Goal: Task Accomplishment & Management: Manage account settings

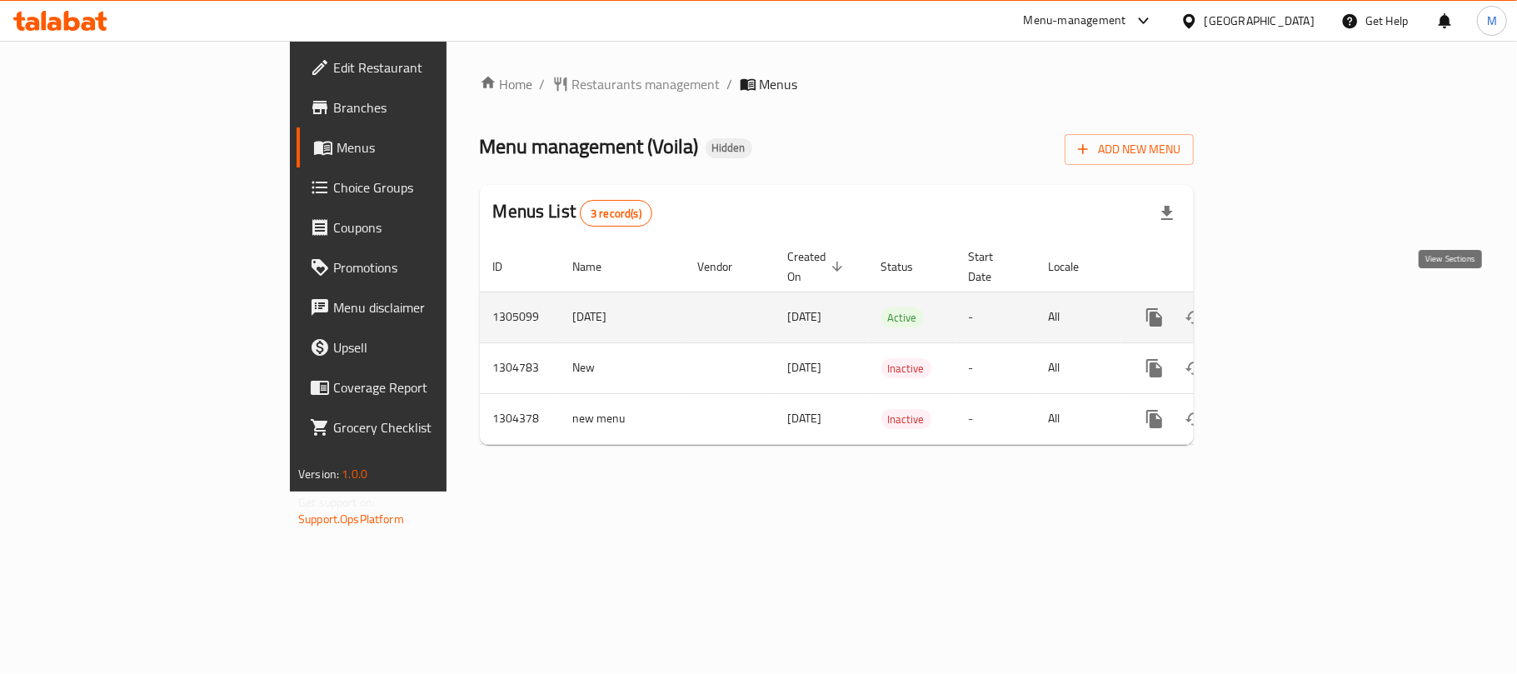
click at [1285, 307] on icon "enhanced table" at bounding box center [1275, 317] width 20 height 20
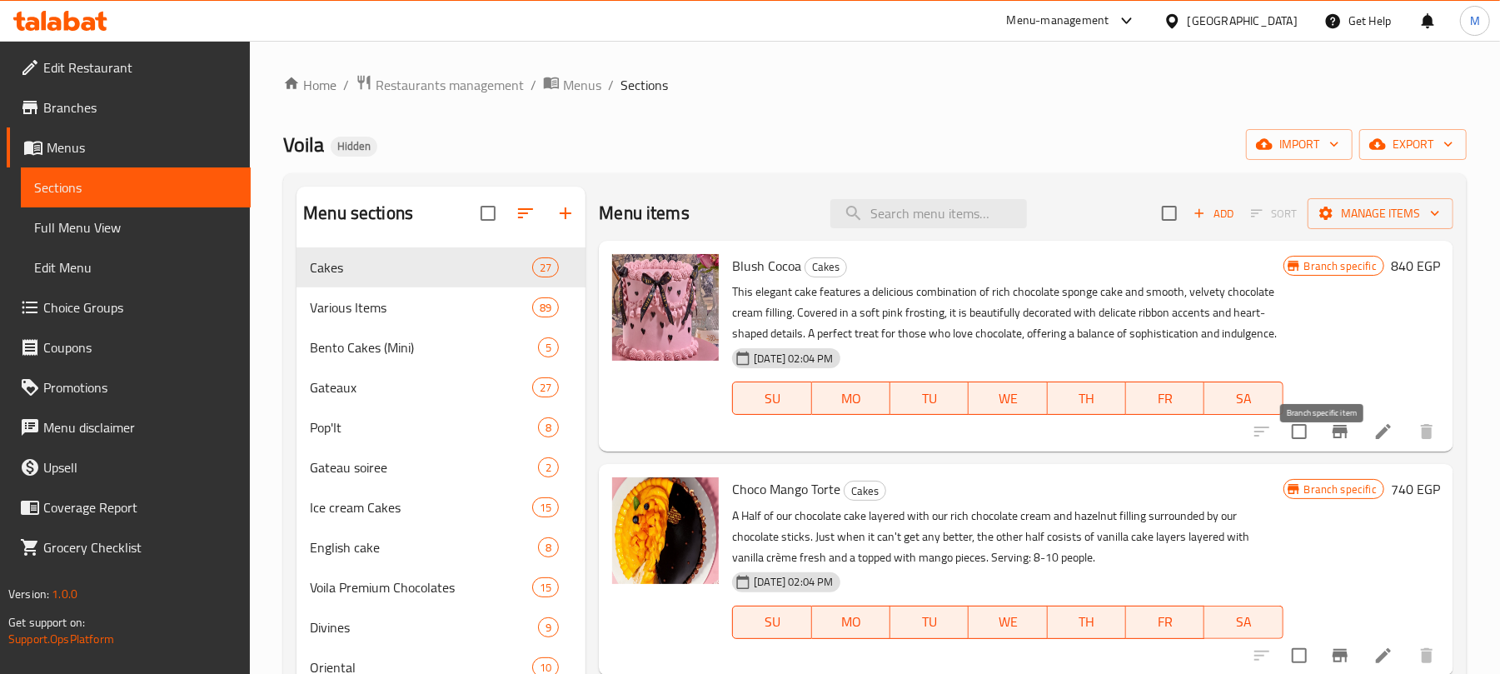
click at [1333, 438] on icon "Branch-specific-item" at bounding box center [1340, 431] width 15 height 13
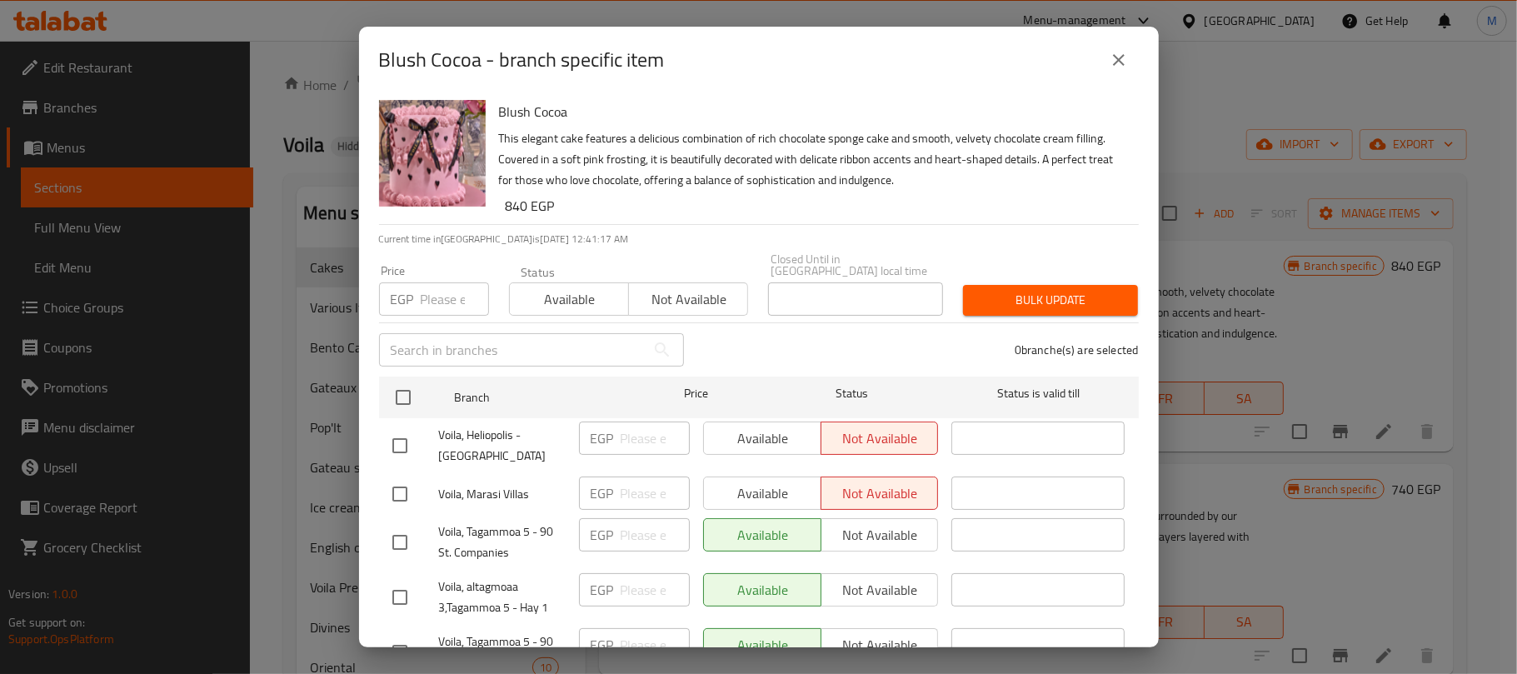
click at [1111, 55] on icon "close" at bounding box center [1119, 60] width 20 height 20
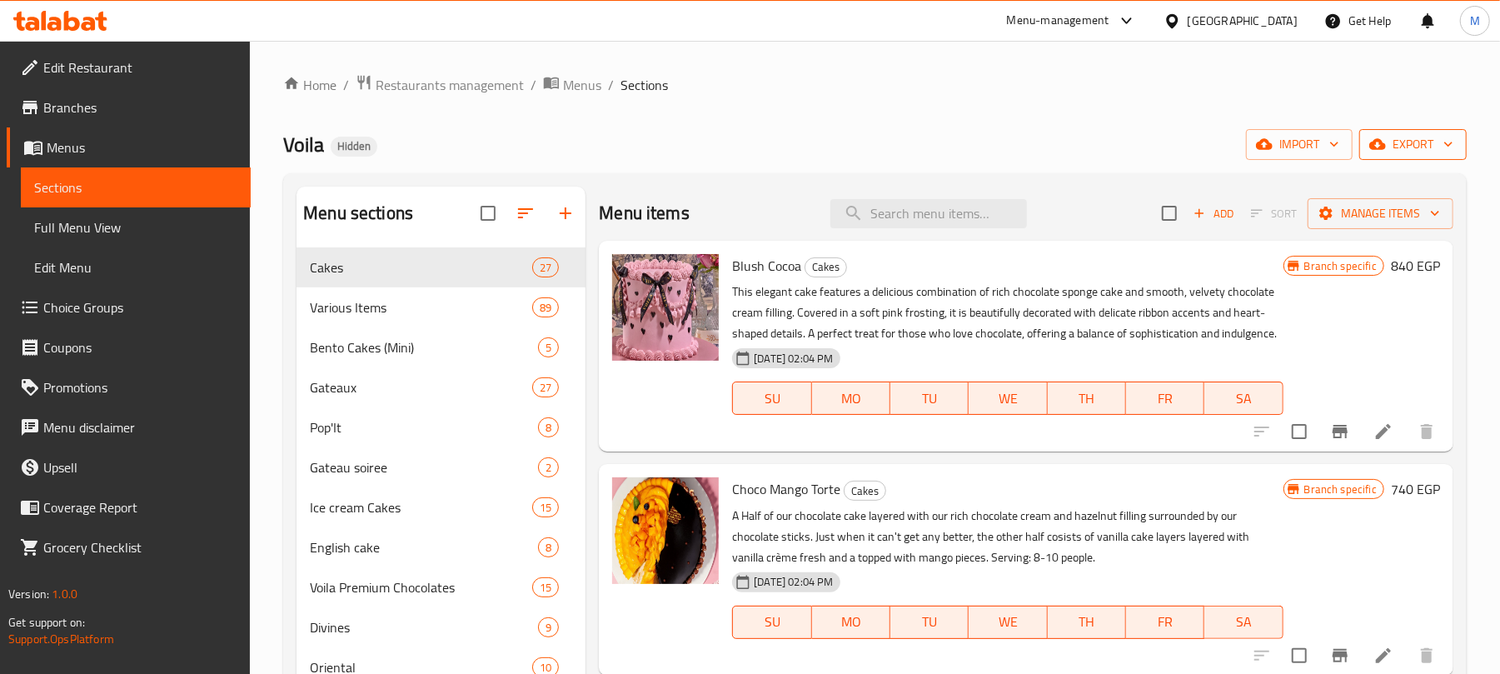
click at [1457, 142] on button "export" at bounding box center [1413, 144] width 107 height 31
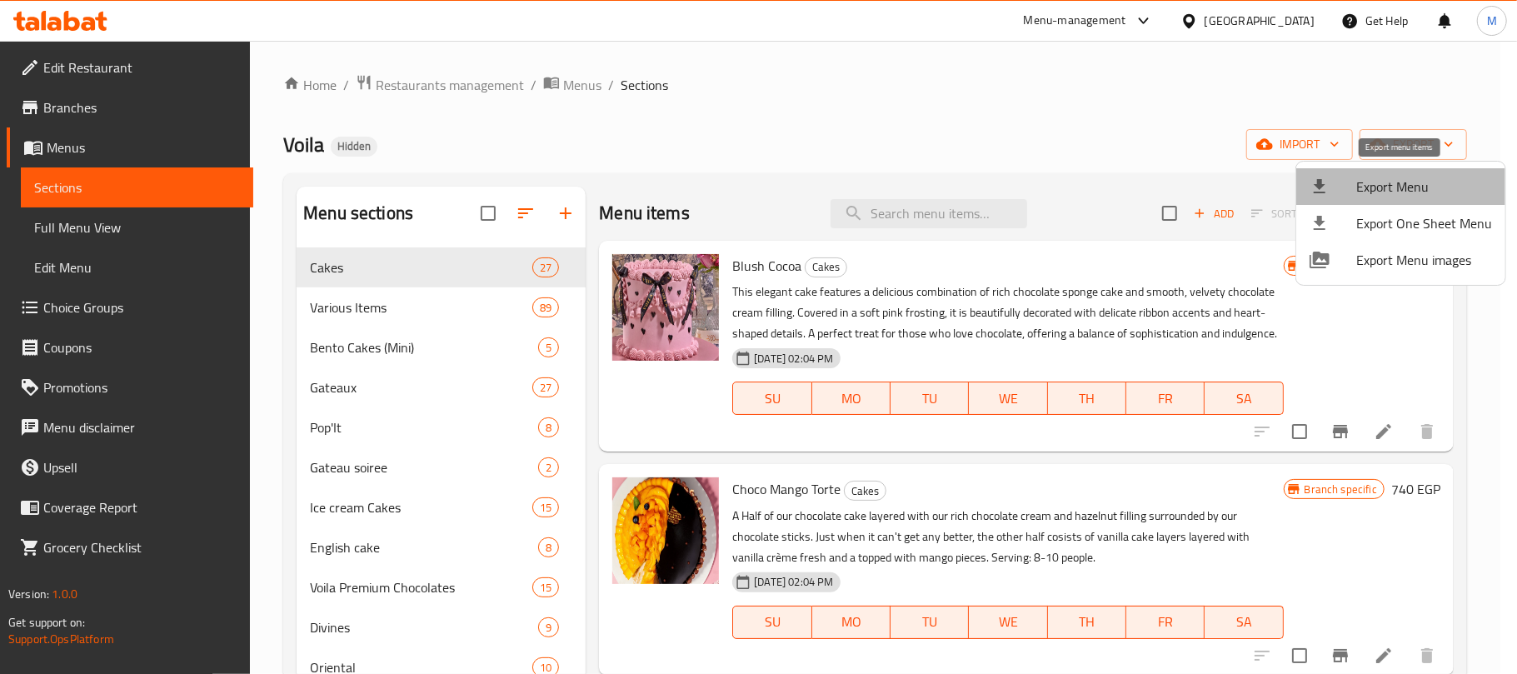
click at [1440, 177] on span "Export Menu" at bounding box center [1424, 187] width 136 height 20
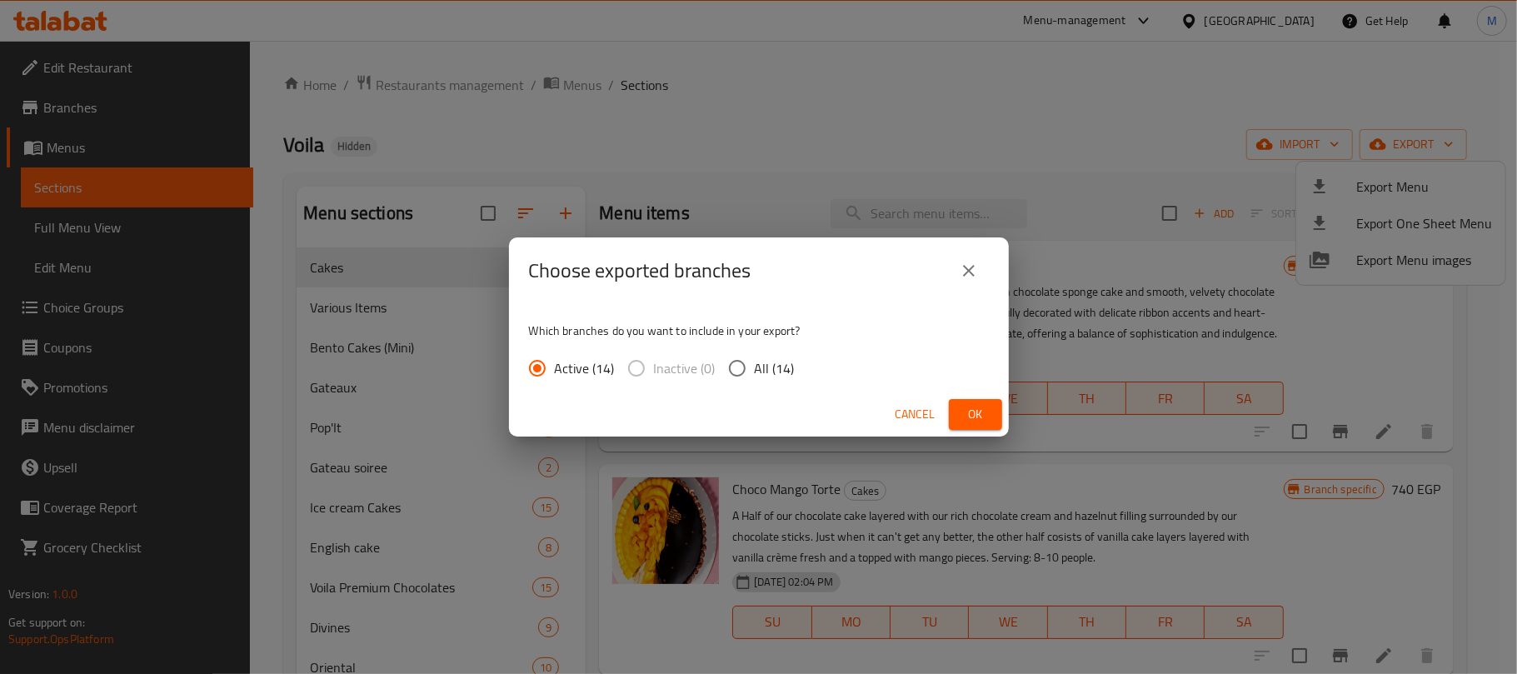
click at [758, 367] on span "All (14)" at bounding box center [775, 368] width 40 height 20
click at [755, 367] on input "All (14)" at bounding box center [737, 368] width 35 height 35
radio input "true"
click at [973, 414] on span "Ok" at bounding box center [975, 414] width 27 height 21
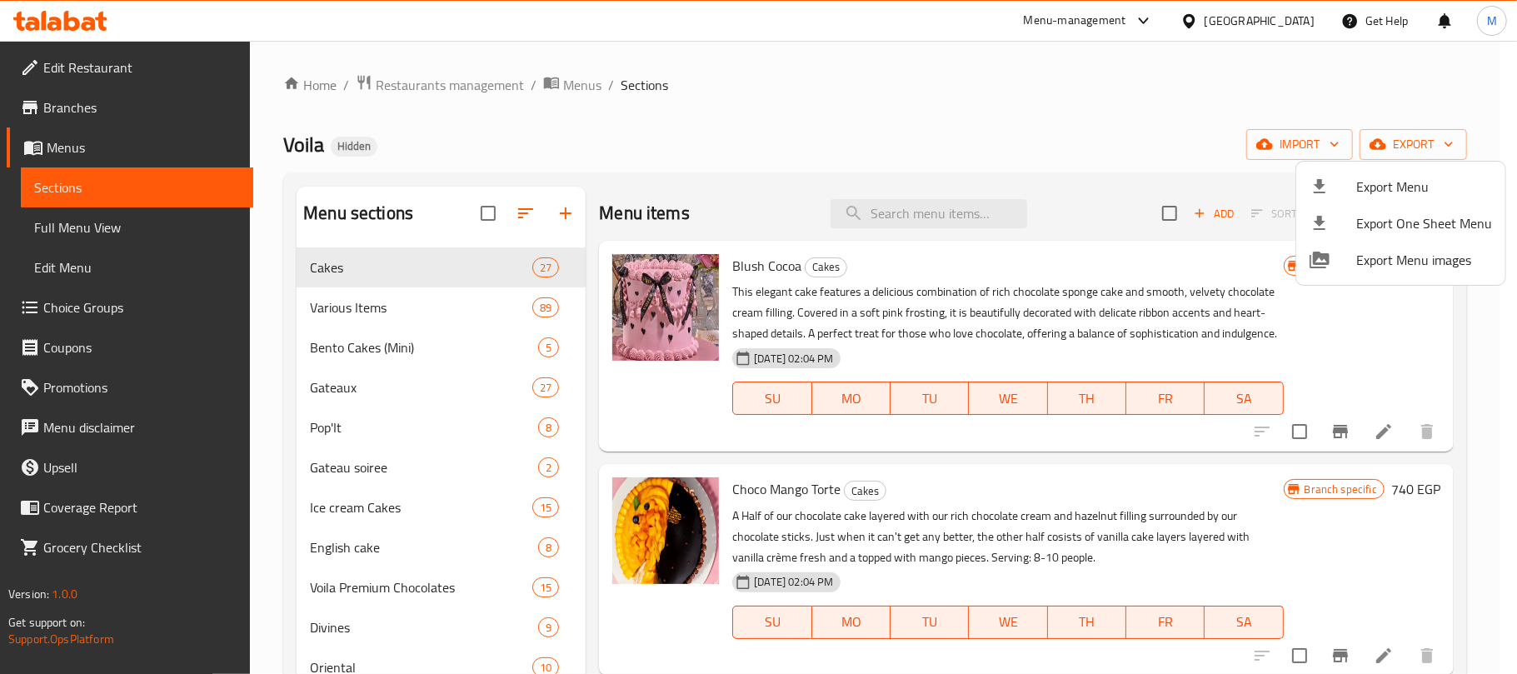
click at [710, 161] on div at bounding box center [758, 337] width 1517 height 674
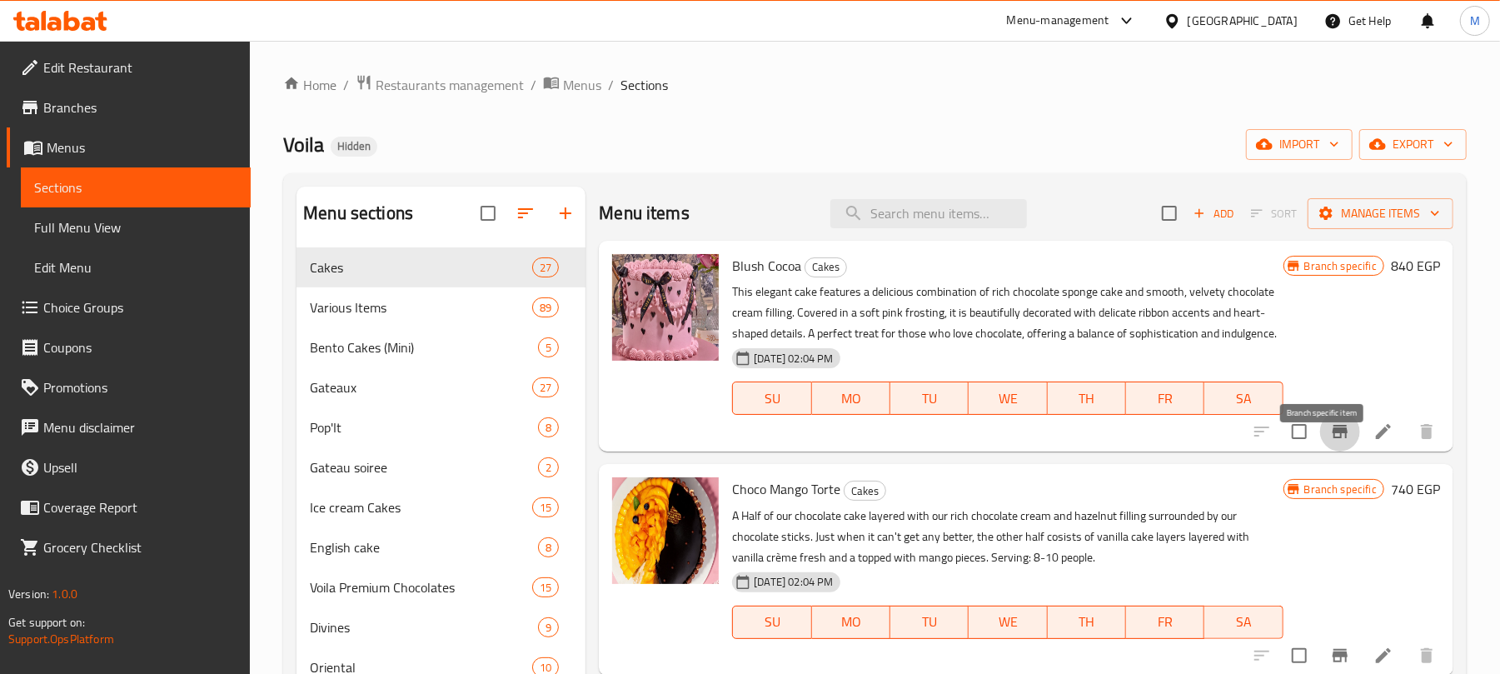
click at [1333, 438] on icon "Branch-specific-item" at bounding box center [1340, 431] width 15 height 13
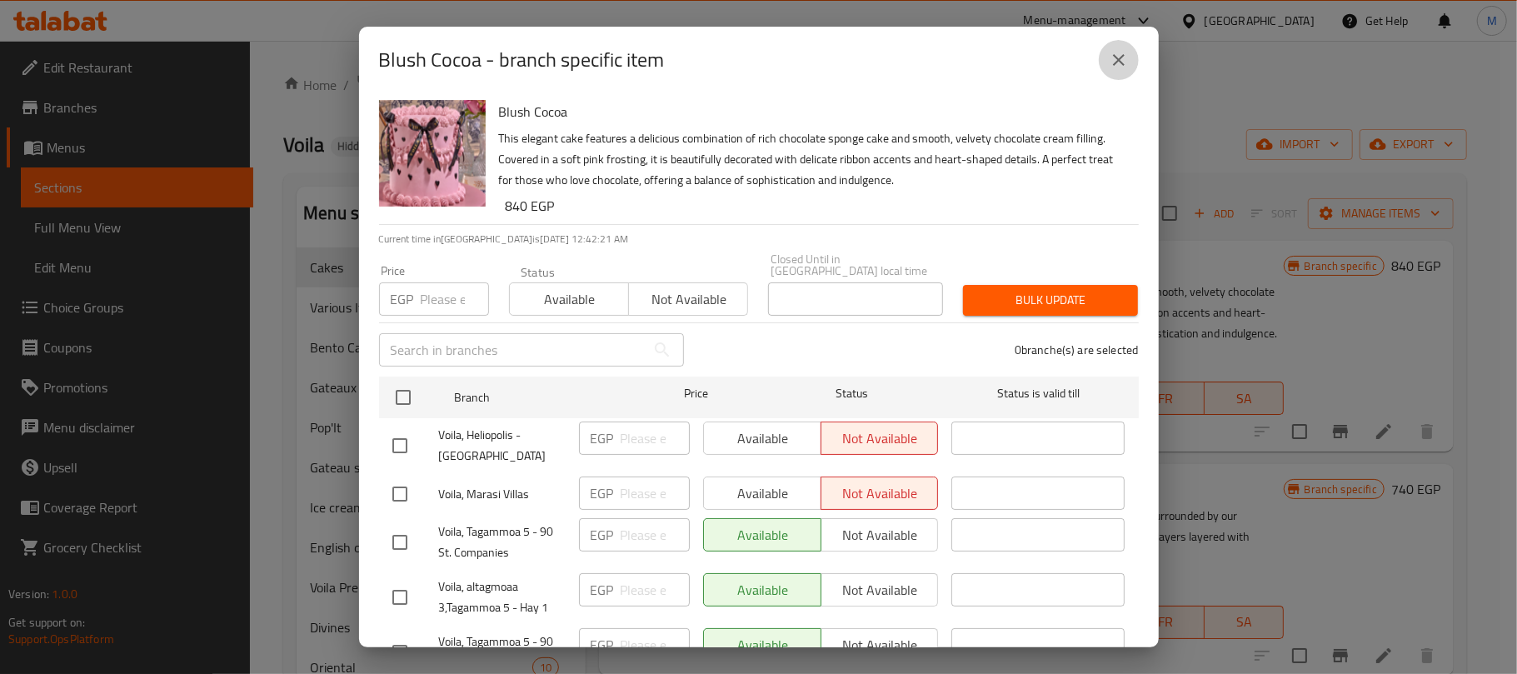
click at [1115, 62] on icon "close" at bounding box center [1119, 60] width 12 height 12
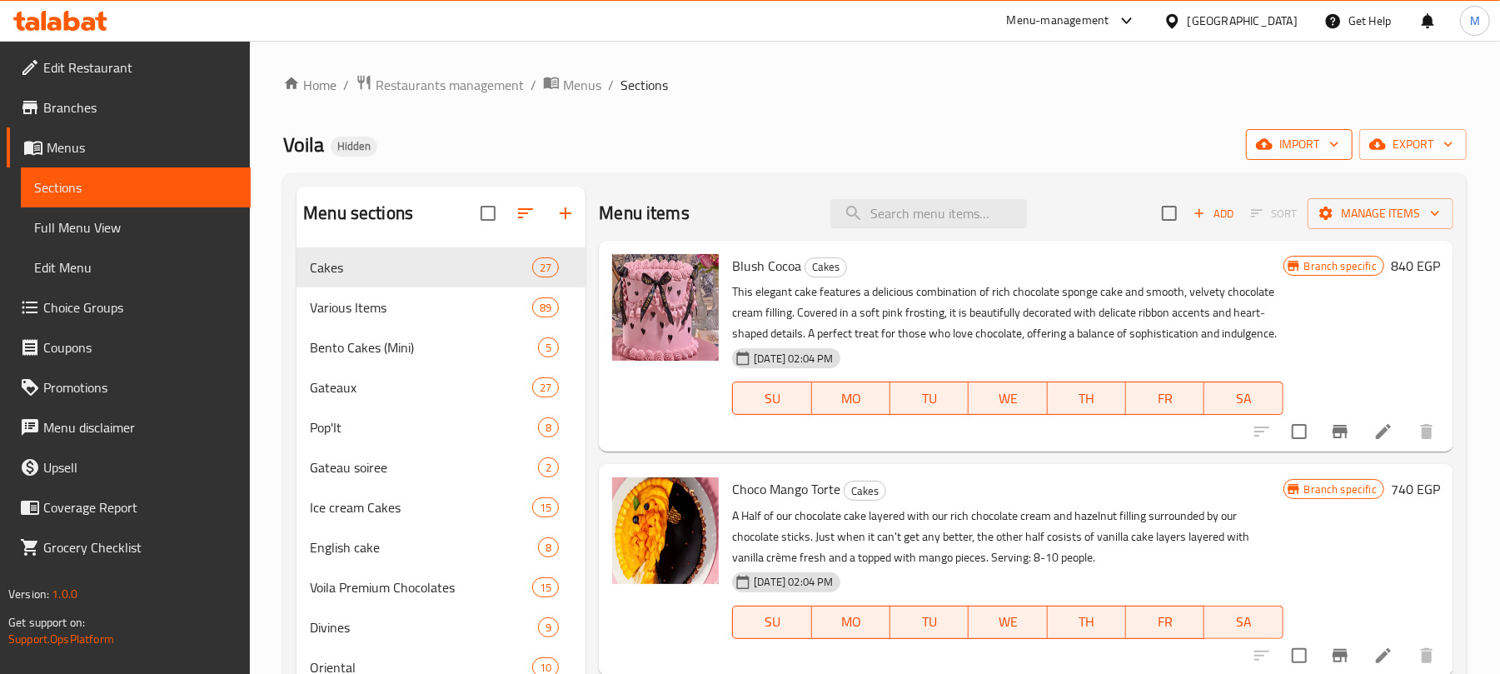
click at [1288, 143] on span "import" at bounding box center [1300, 144] width 80 height 21
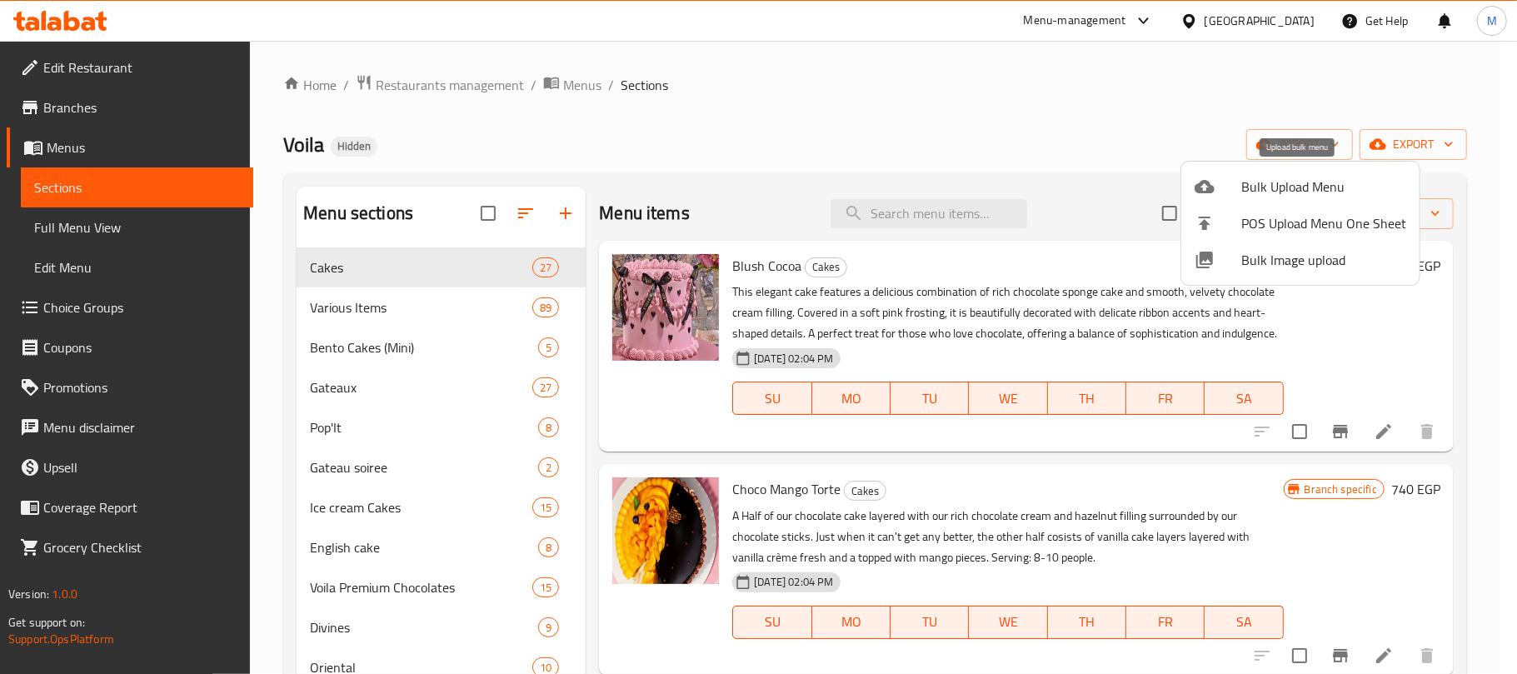
click at [1281, 190] on span "Bulk Upload Menu" at bounding box center [1323, 187] width 165 height 20
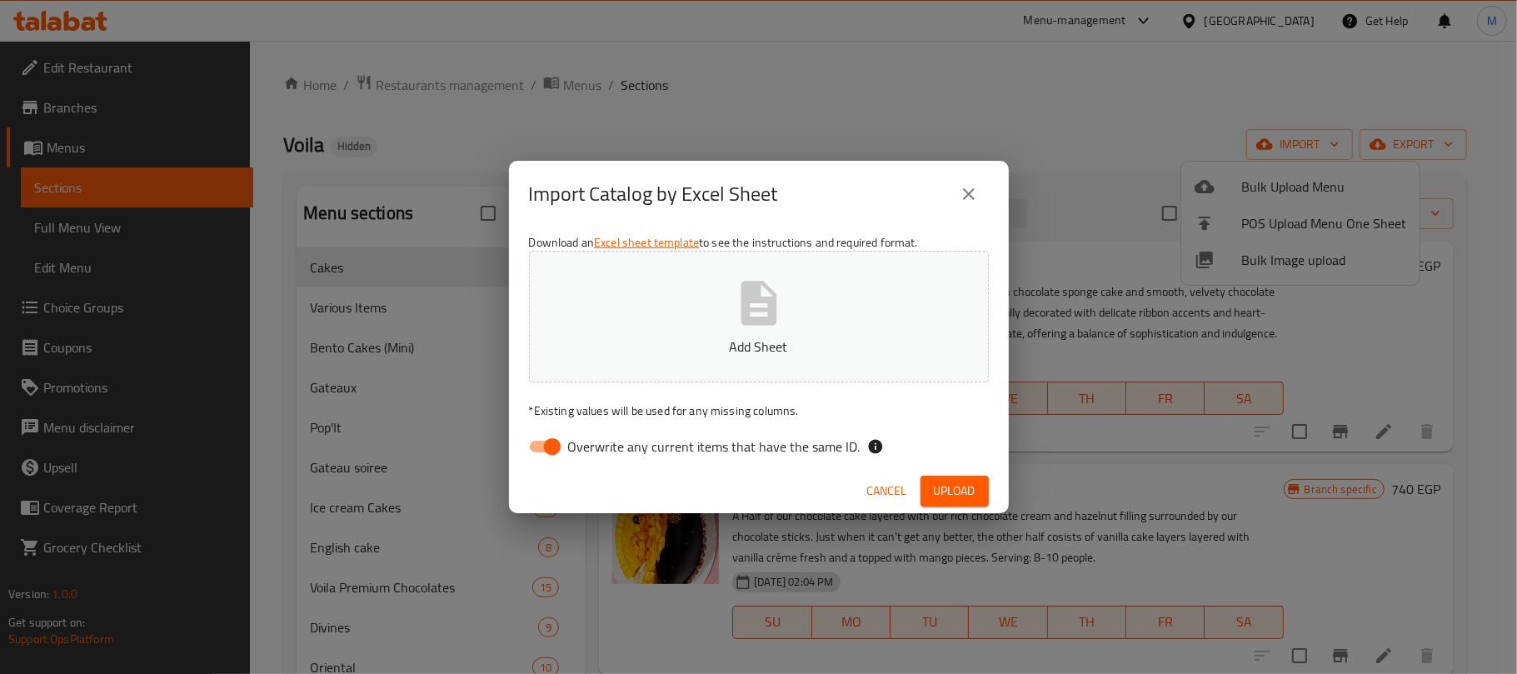
click at [690, 323] on button "Add Sheet" at bounding box center [759, 317] width 460 height 132
click at [946, 483] on span "Upload" at bounding box center [955, 491] width 42 height 21
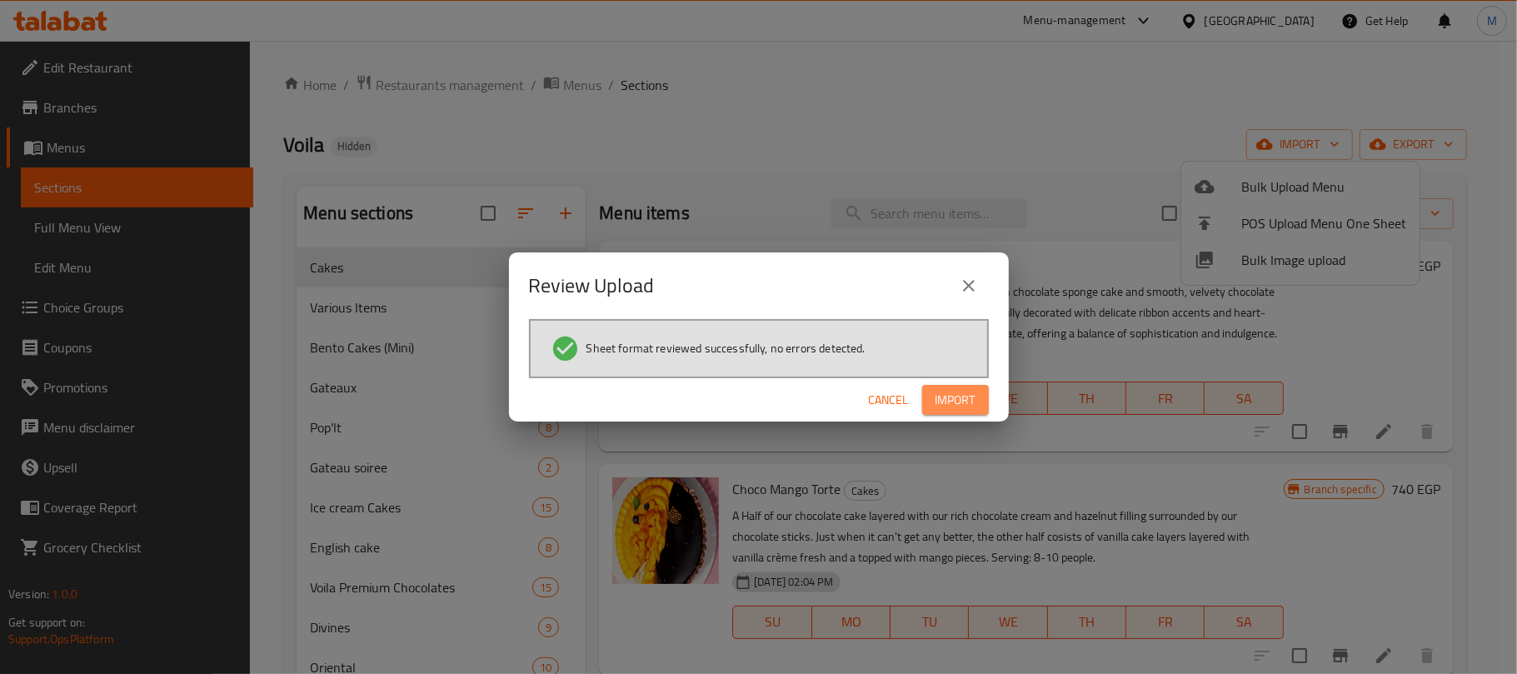
click at [944, 401] on span "Import" at bounding box center [956, 400] width 40 height 21
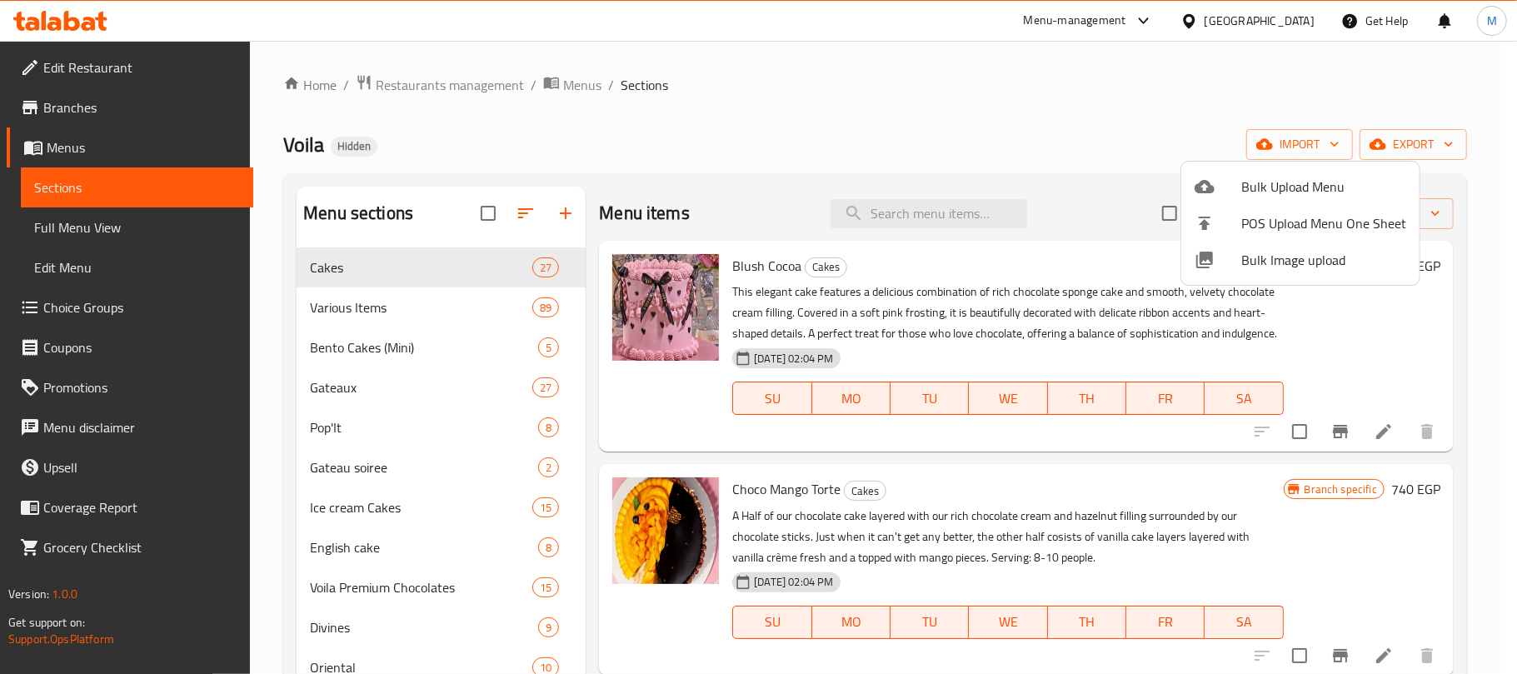
click at [1328, 411] on div at bounding box center [758, 337] width 1517 height 674
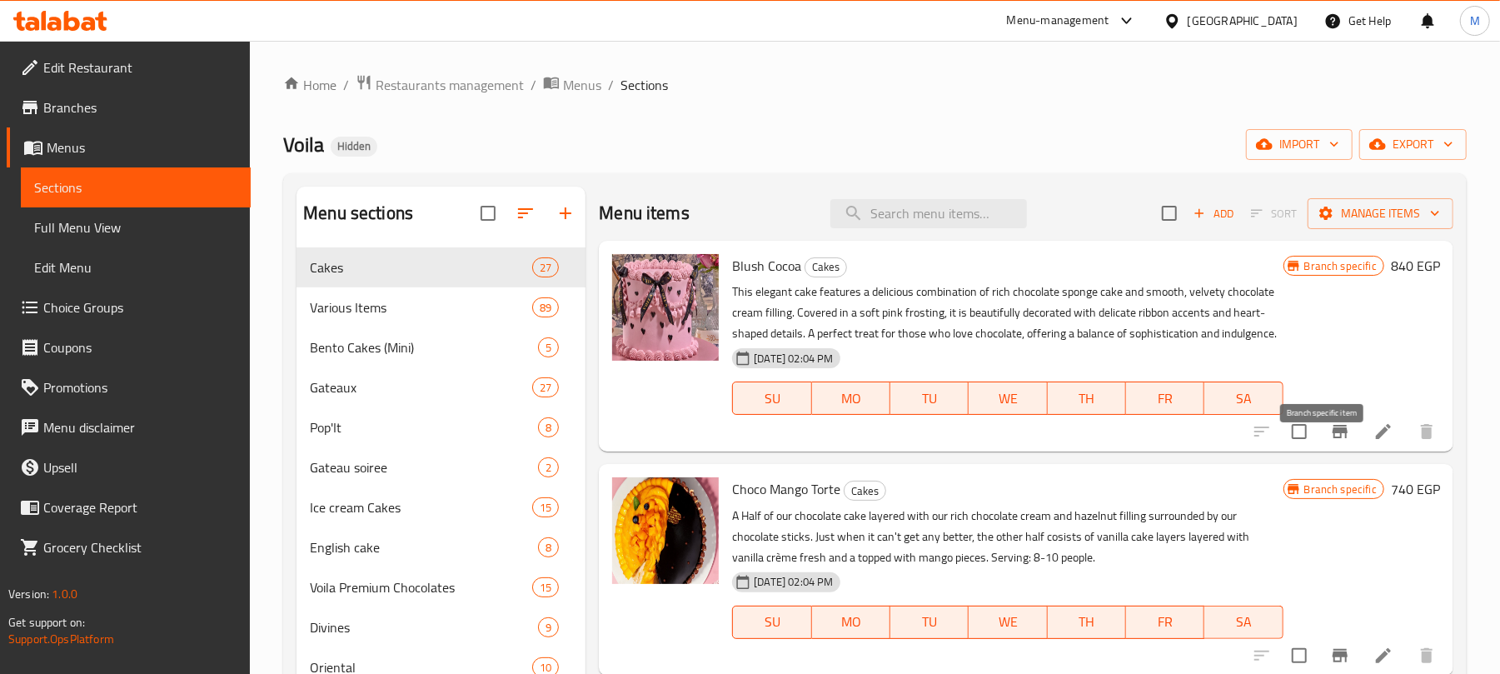
click at [1331, 442] on icon "Branch-specific-item" at bounding box center [1341, 432] width 20 height 20
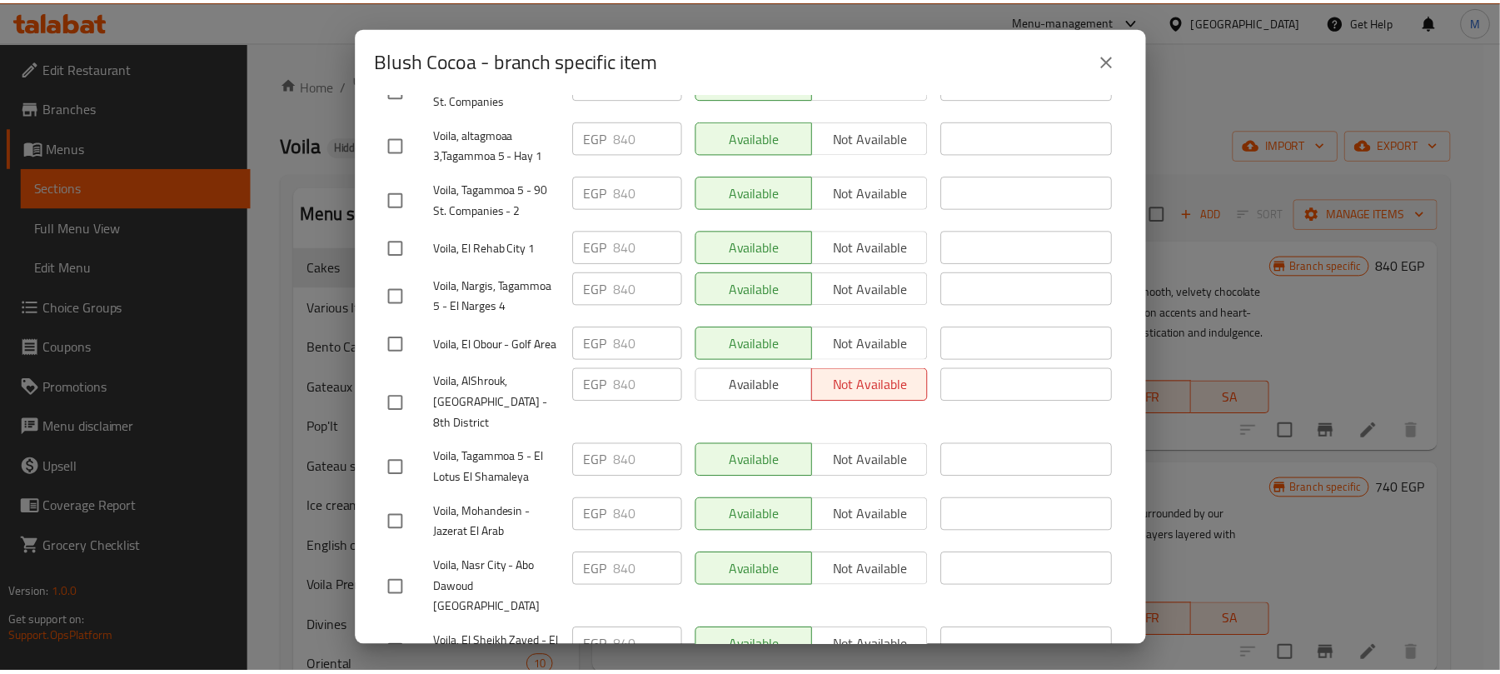
scroll to position [533, 0]
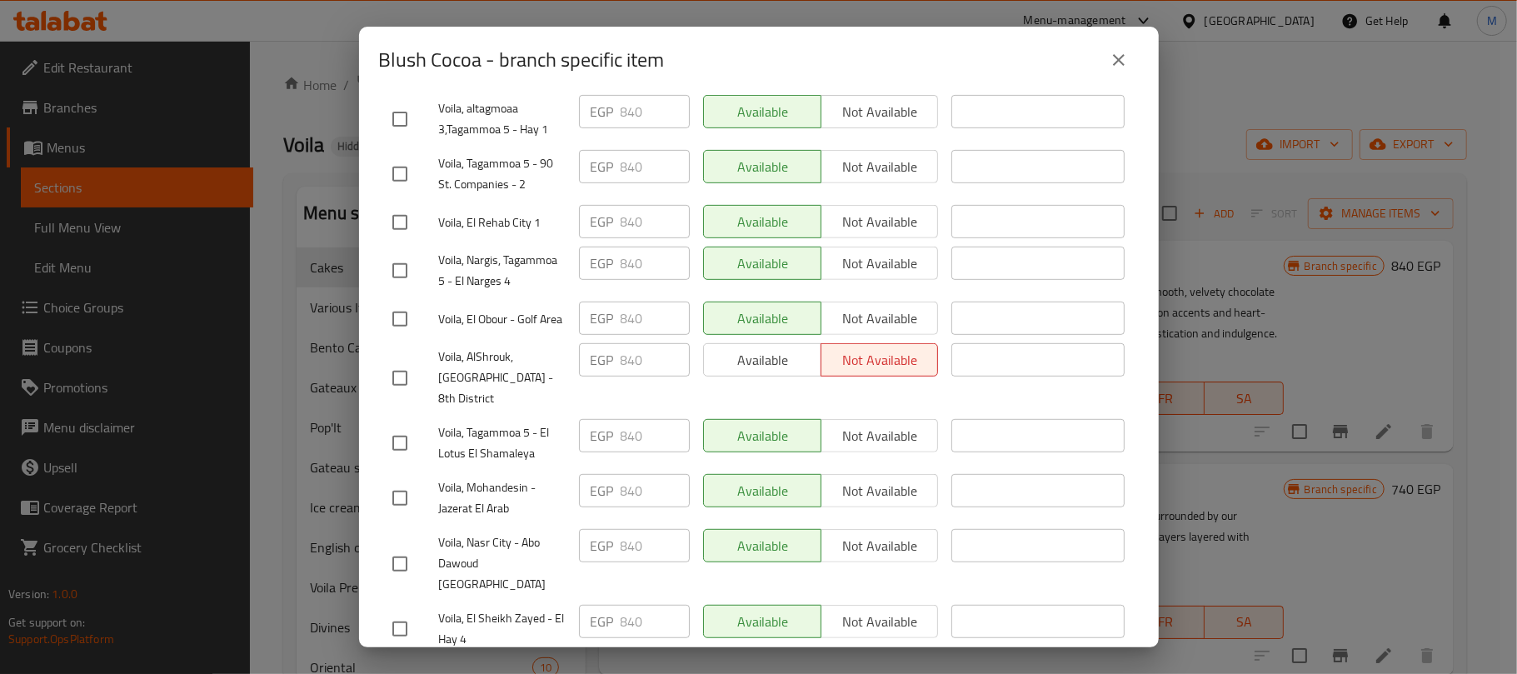
click at [1121, 62] on icon "close" at bounding box center [1119, 60] width 12 height 12
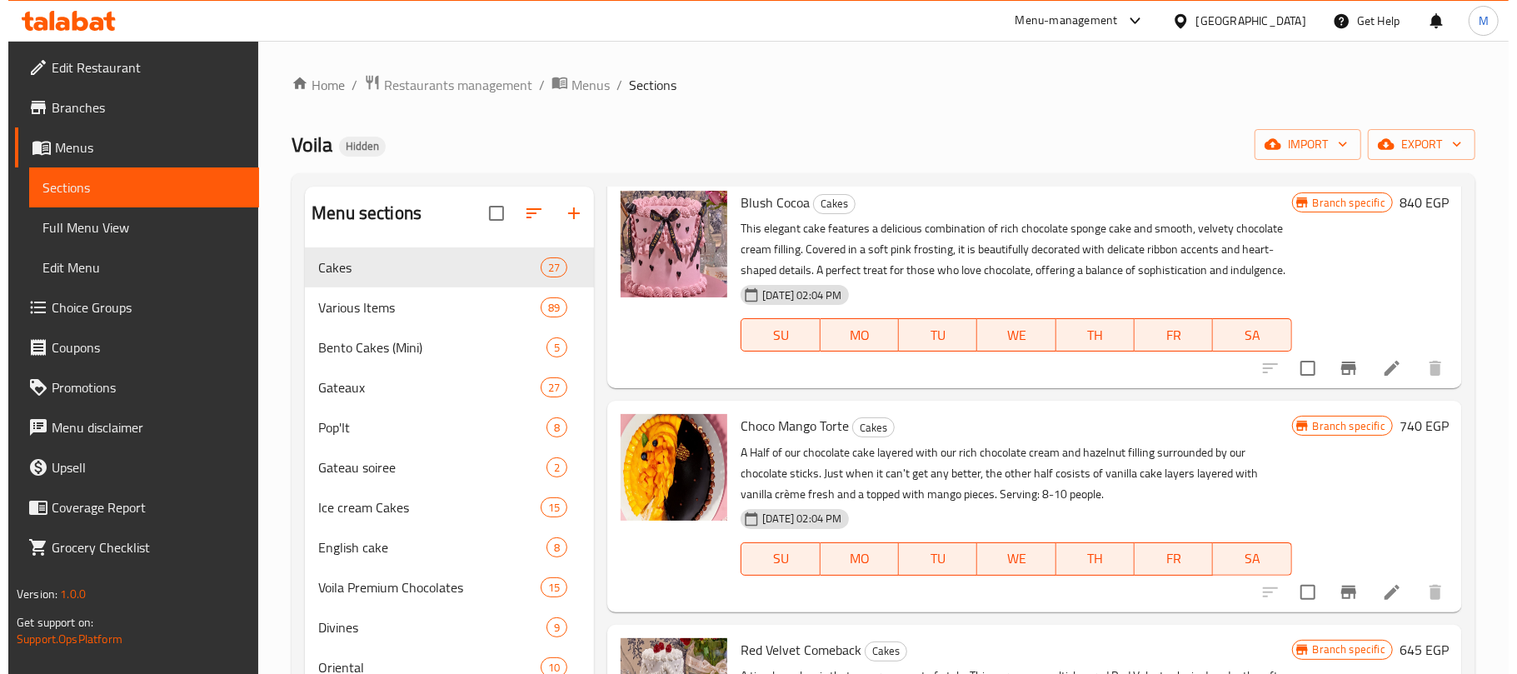
scroll to position [222, 0]
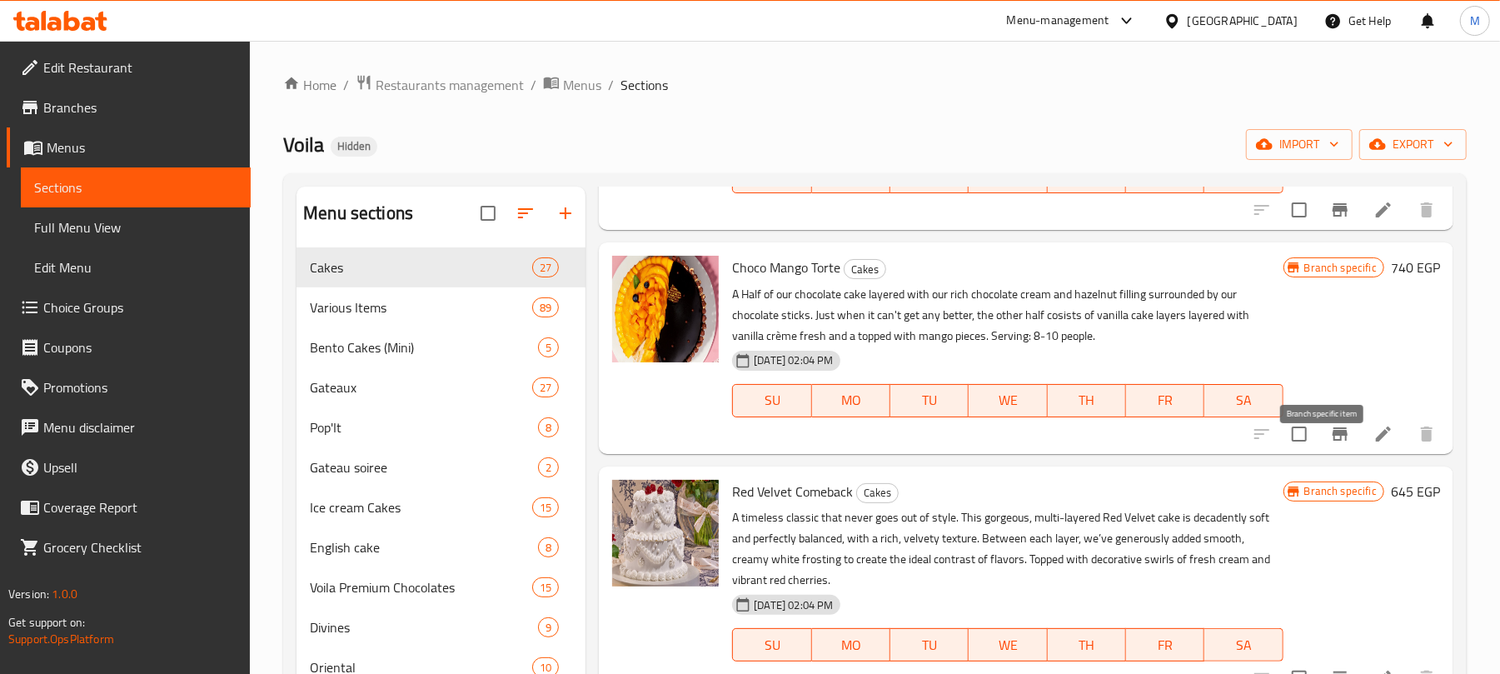
click at [1331, 444] on icon "Branch-specific-item" at bounding box center [1341, 434] width 20 height 20
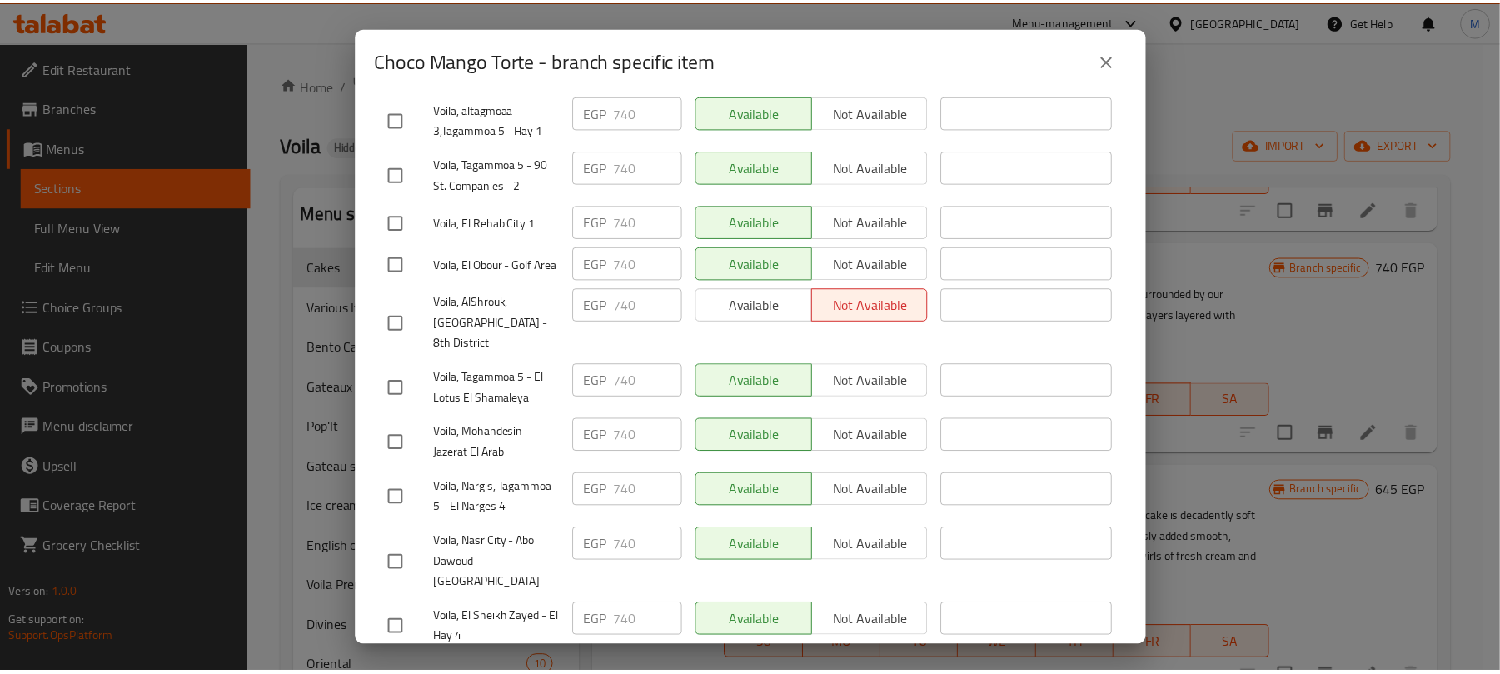
scroll to position [88, 0]
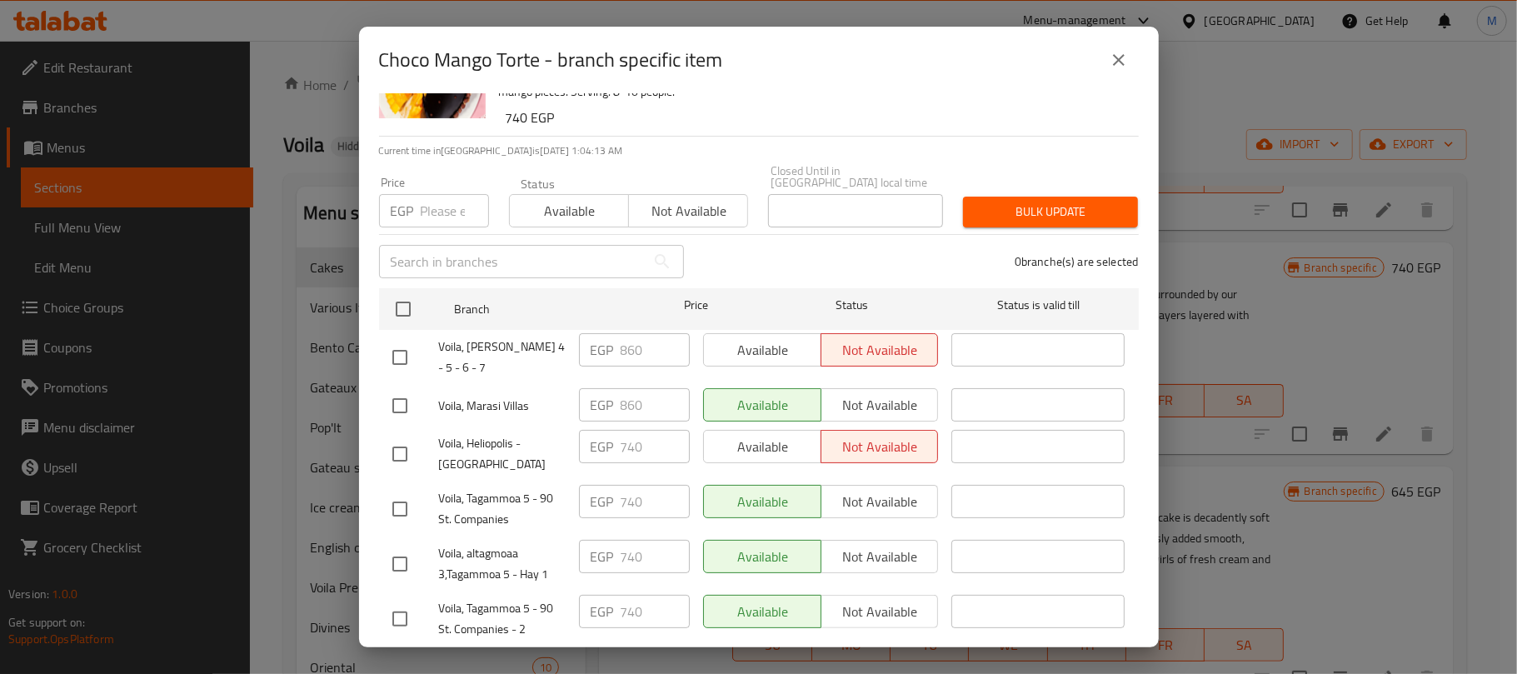
click at [1117, 70] on button "close" at bounding box center [1119, 60] width 40 height 40
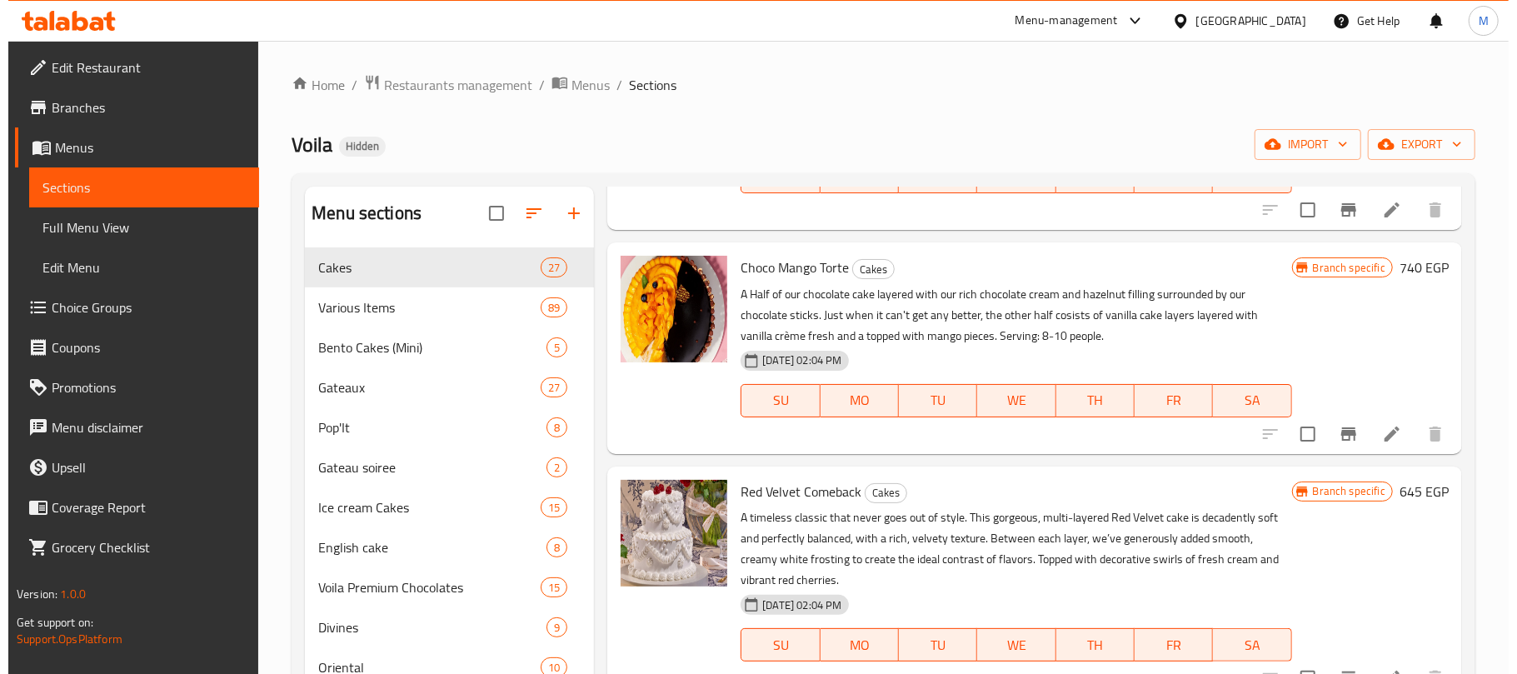
scroll to position [0, 0]
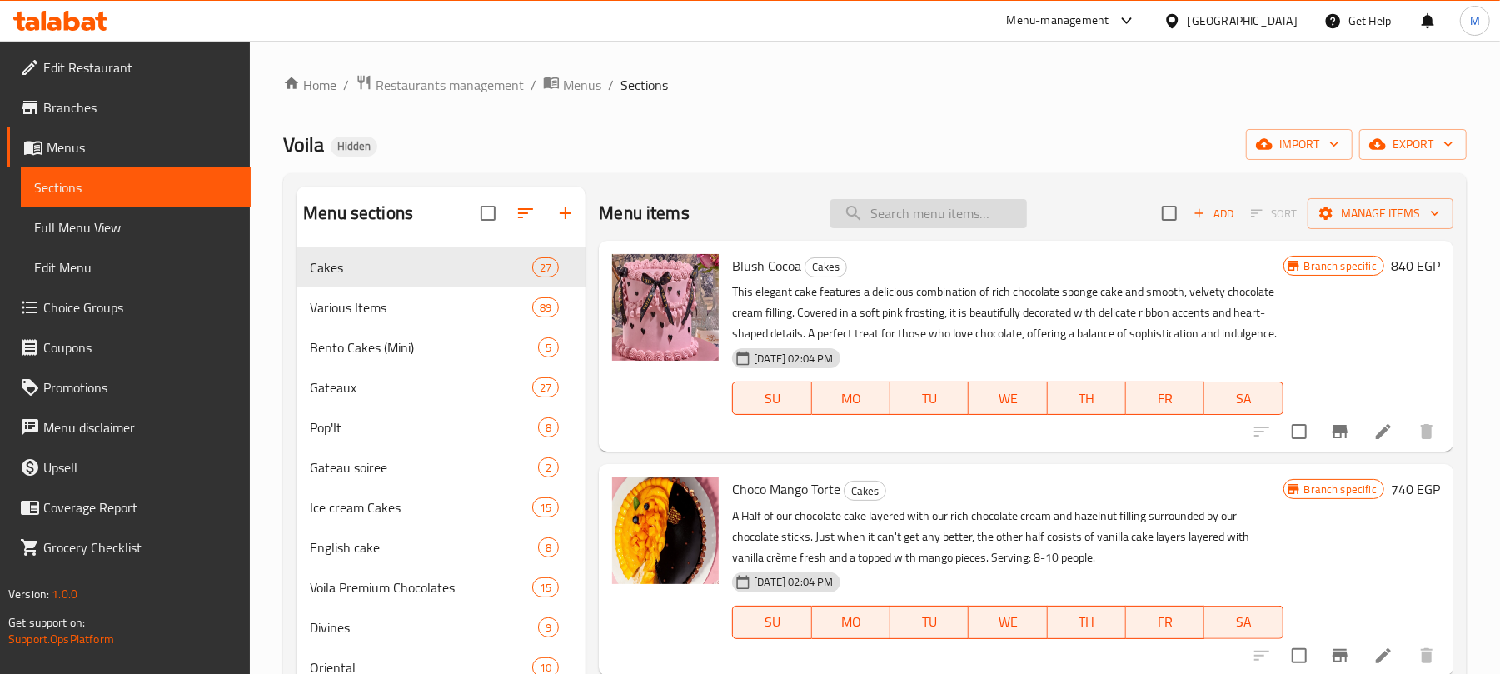
click at [925, 215] on input "search" at bounding box center [929, 213] width 197 height 29
paste input "Carrot Cake (Piece)"
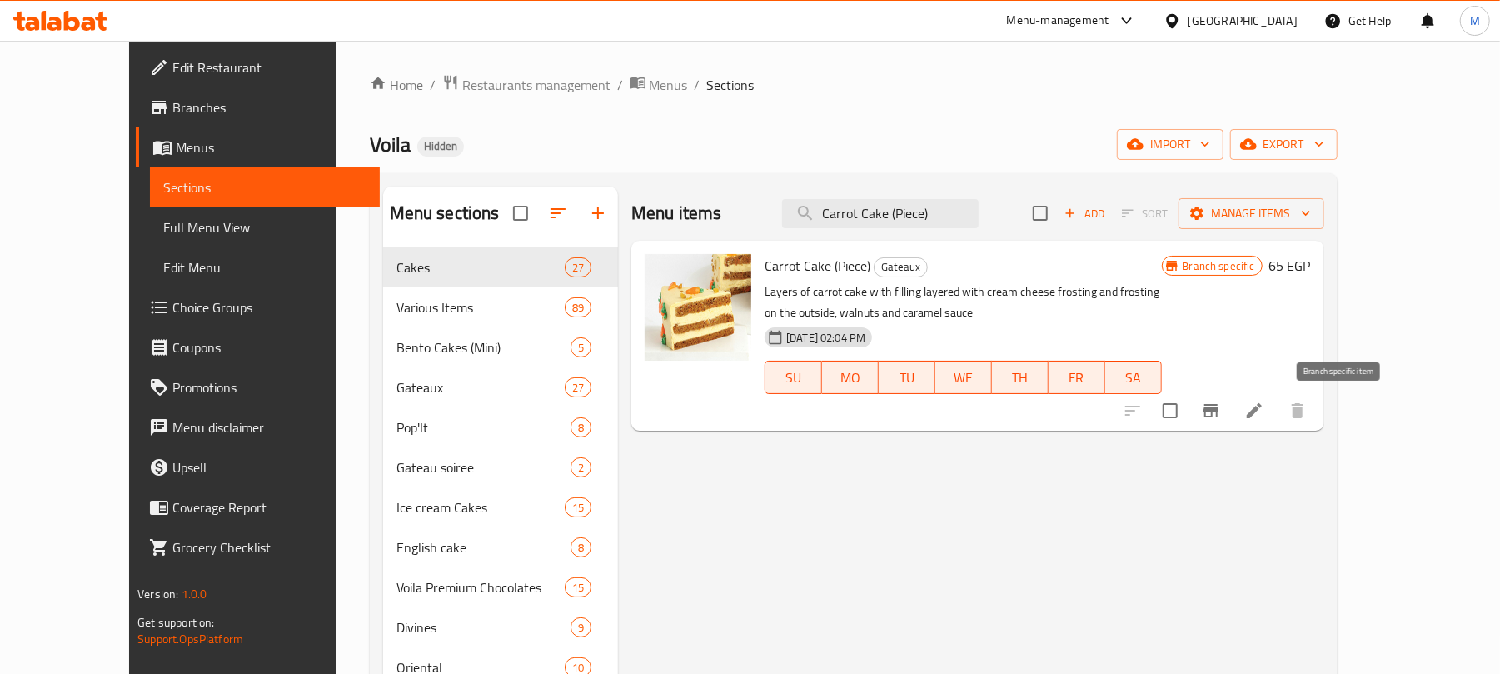
type input "Carrot Cake (Piece)"
click at [1221, 408] on icon "Branch-specific-item" at bounding box center [1211, 411] width 20 height 20
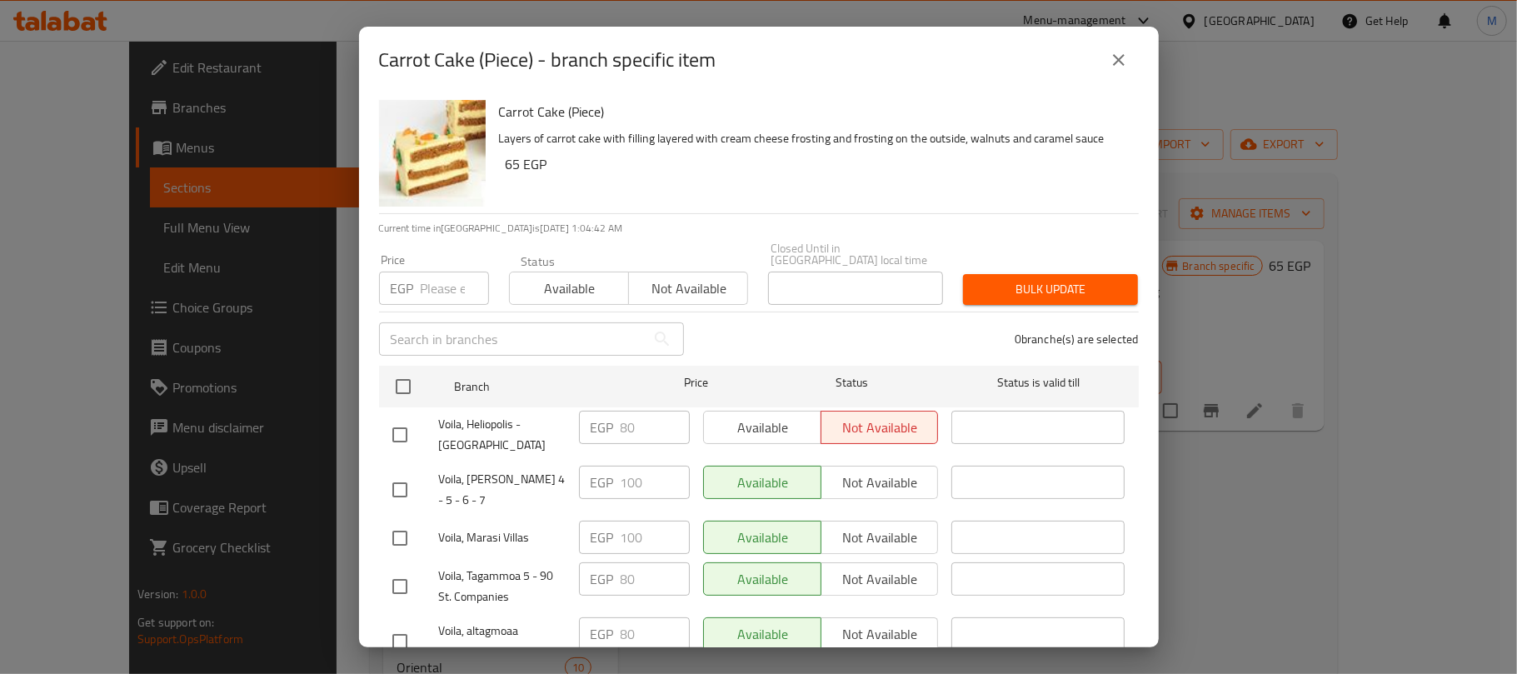
click at [1133, 62] on button "close" at bounding box center [1119, 60] width 40 height 40
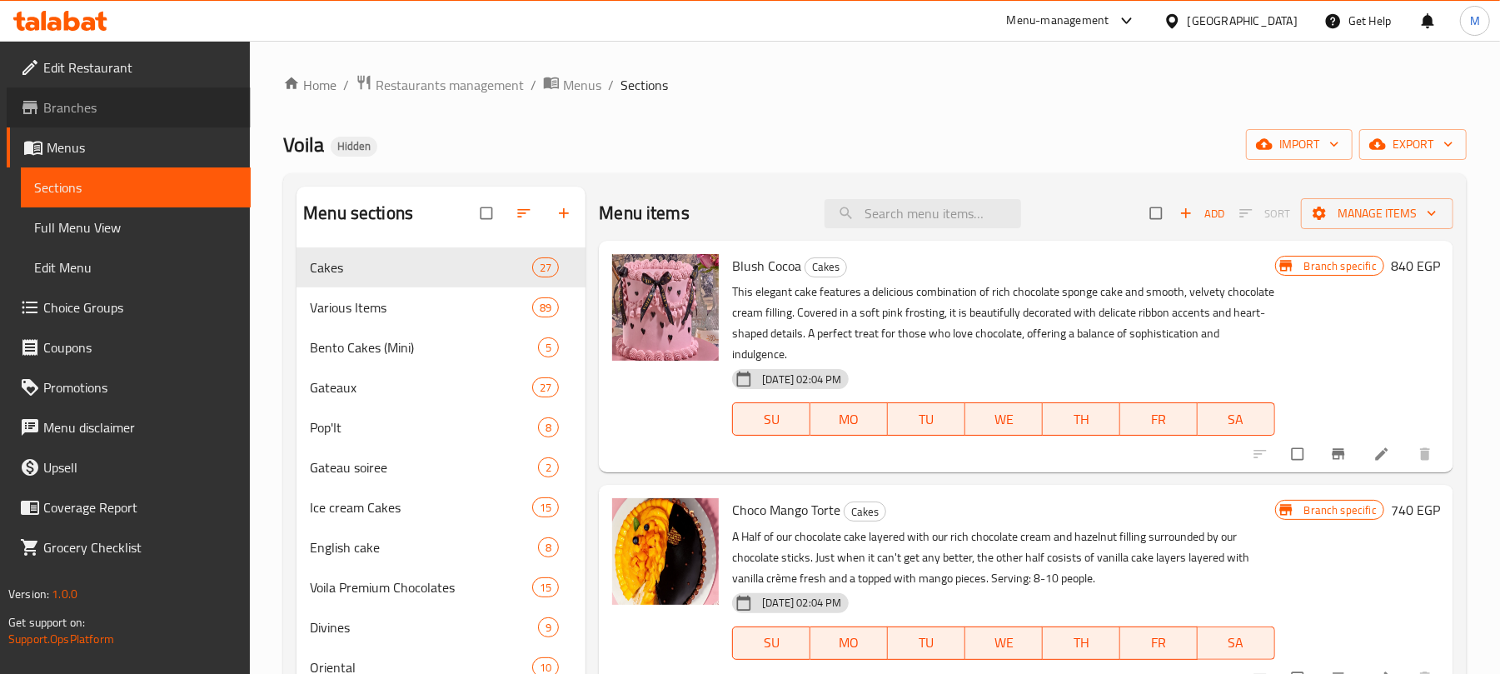
click at [93, 102] on span "Branches" at bounding box center [140, 107] width 194 height 20
